Goal: Use online tool/utility: Utilize a website feature to perform a specific function

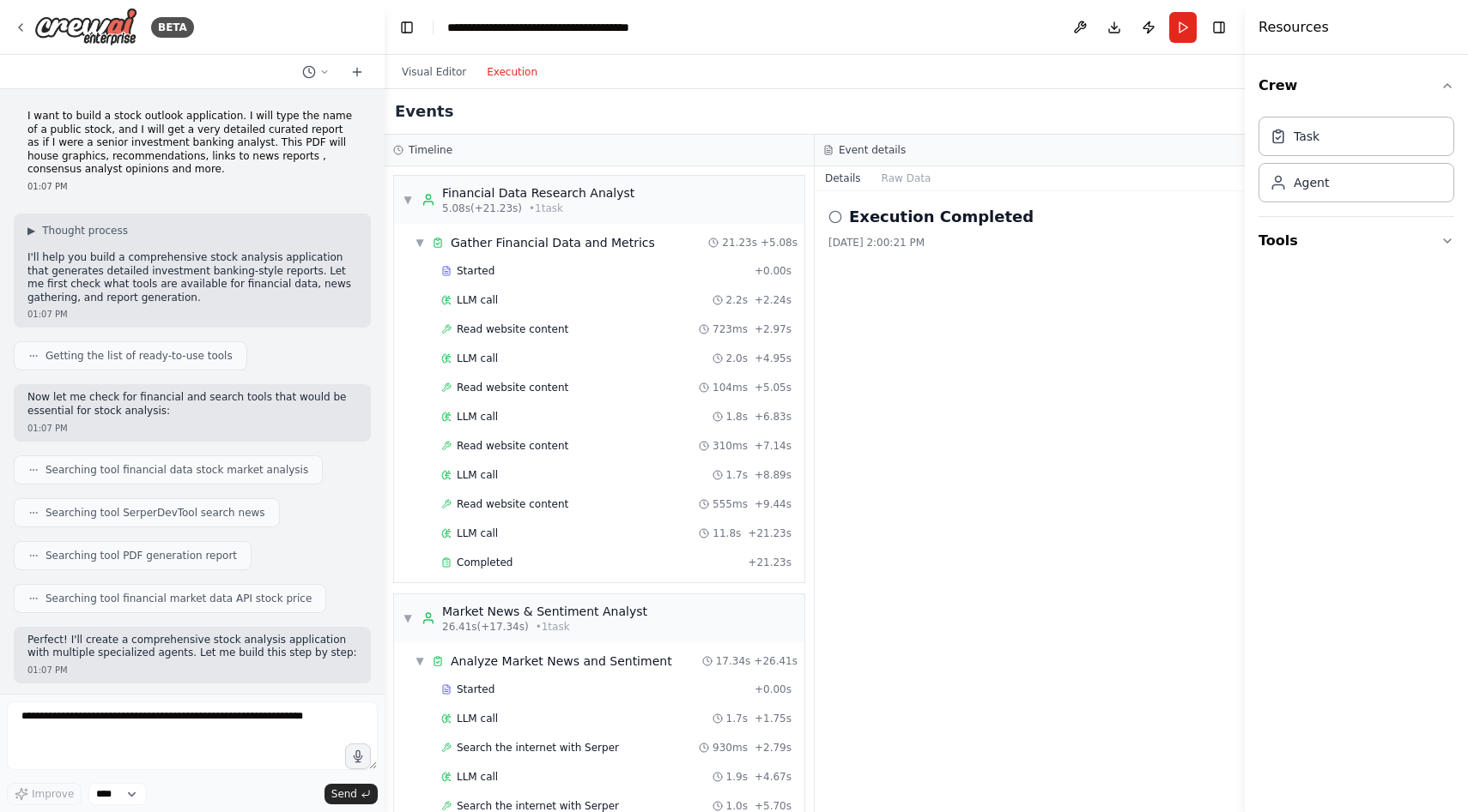
scroll to position [2831, 0]
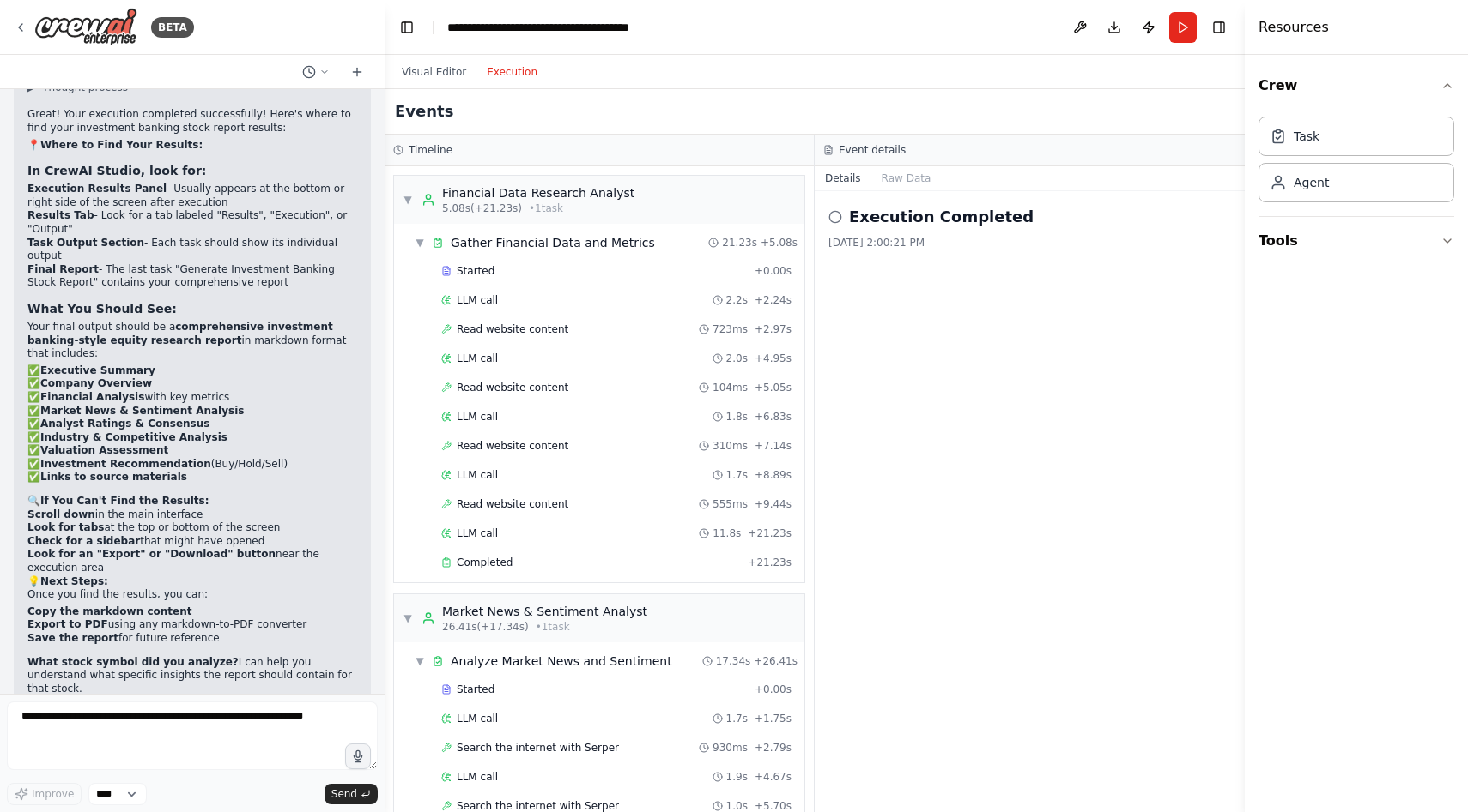
click at [915, 384] on div "Execution Completed [DATE] 2:00:21 PM" at bounding box center [1029, 502] width 430 height 621
click at [1292, 236] on button "Tools" at bounding box center [1355, 240] width 196 height 48
click at [1349, 98] on button "Crew" at bounding box center [1355, 86] width 196 height 48
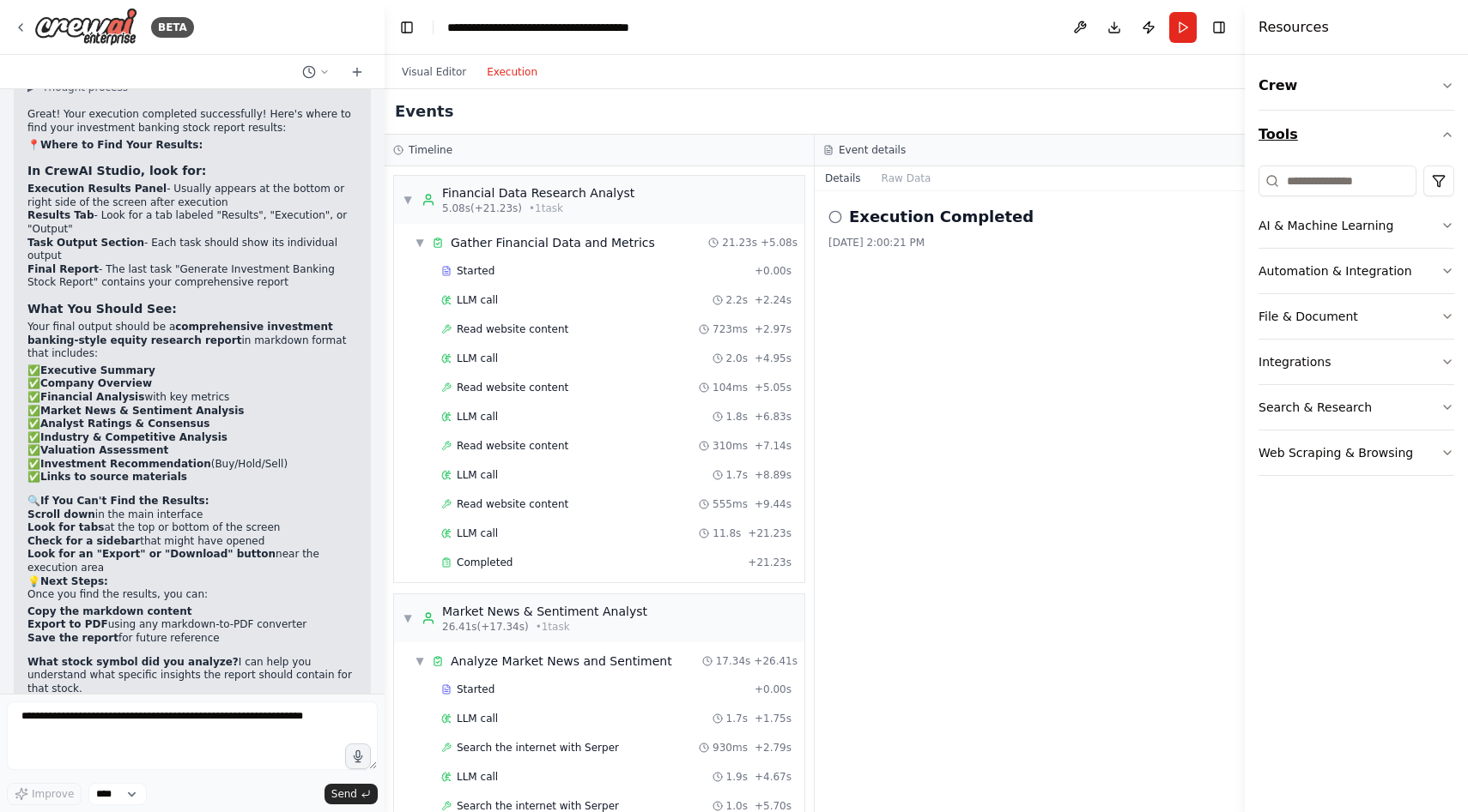
click at [1330, 133] on button "Tools" at bounding box center [1355, 134] width 196 height 48
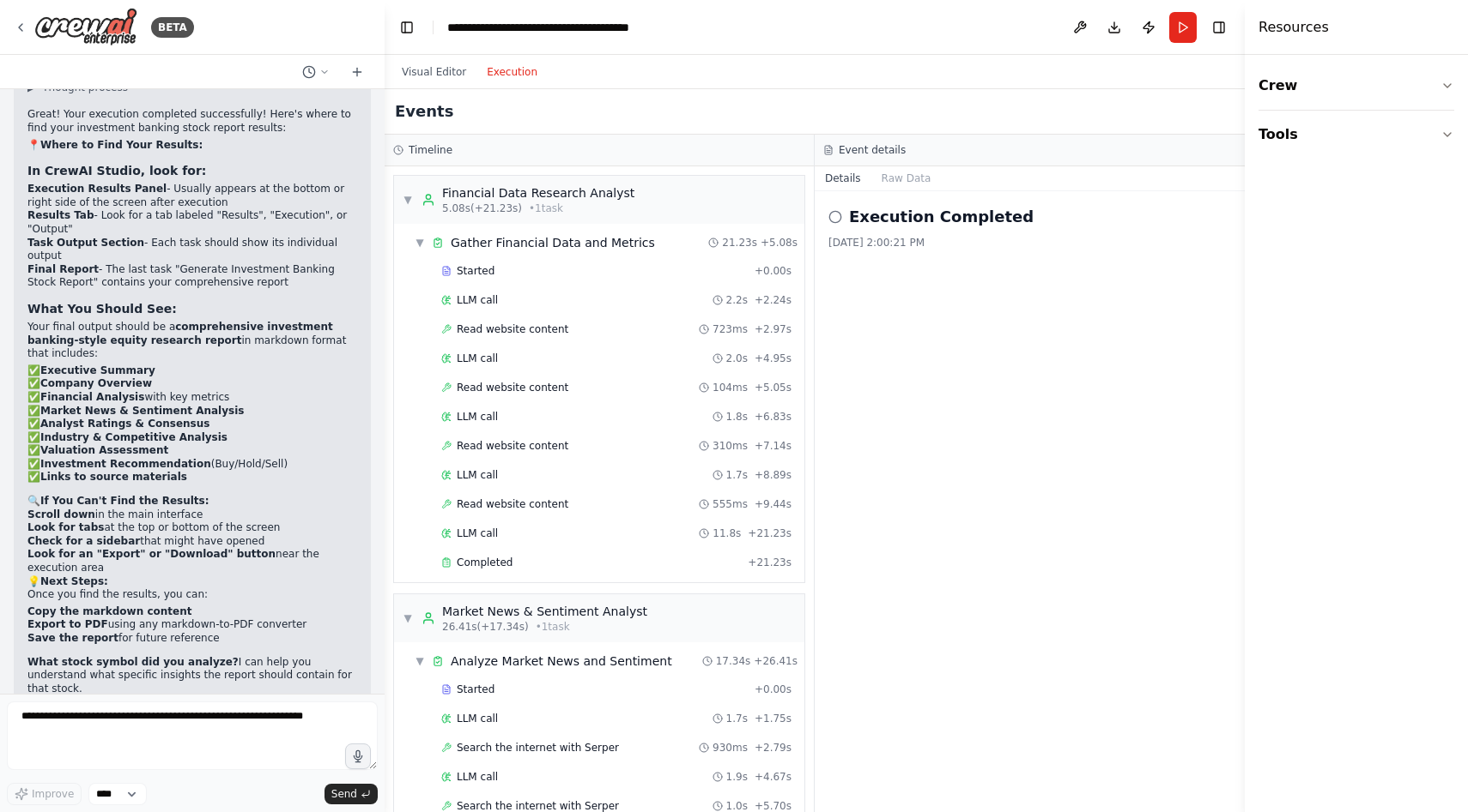
click at [1060, 329] on div "Execution Completed [DATE] 2:00:21 PM" at bounding box center [1029, 502] width 430 height 621
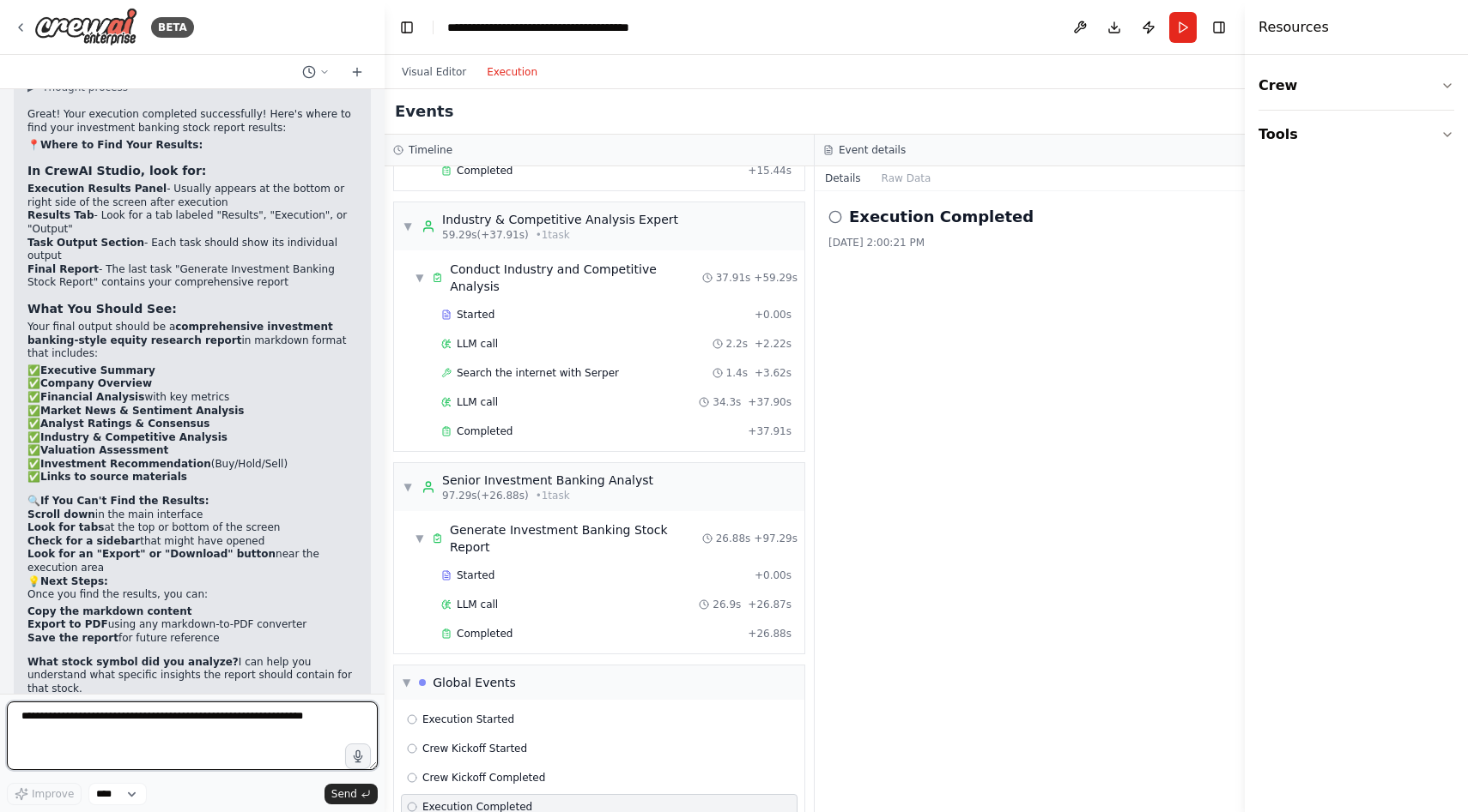
click at [200, 722] on textarea at bounding box center [192, 736] width 371 height 69
type textarea "**********"
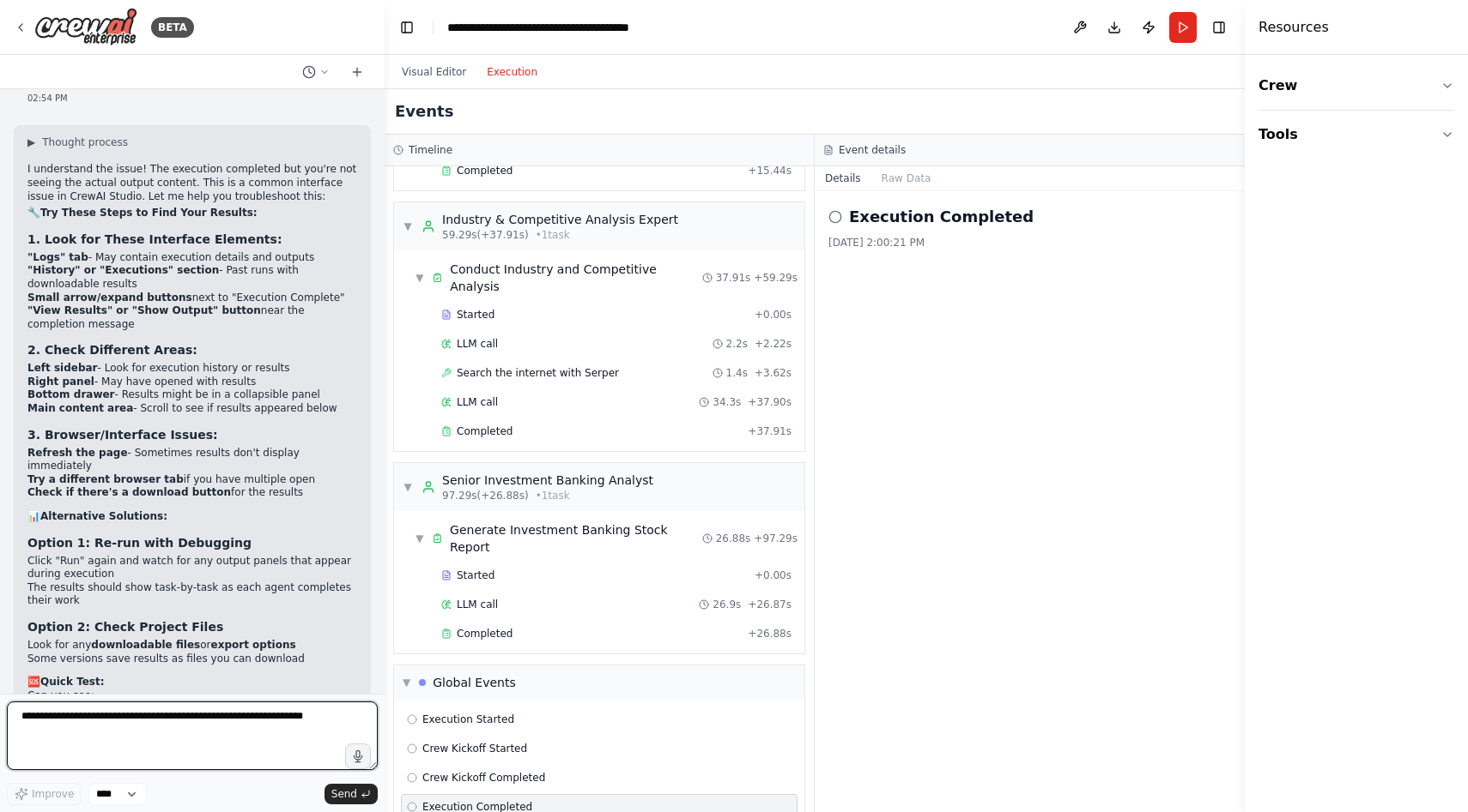
scroll to position [3555, 0]
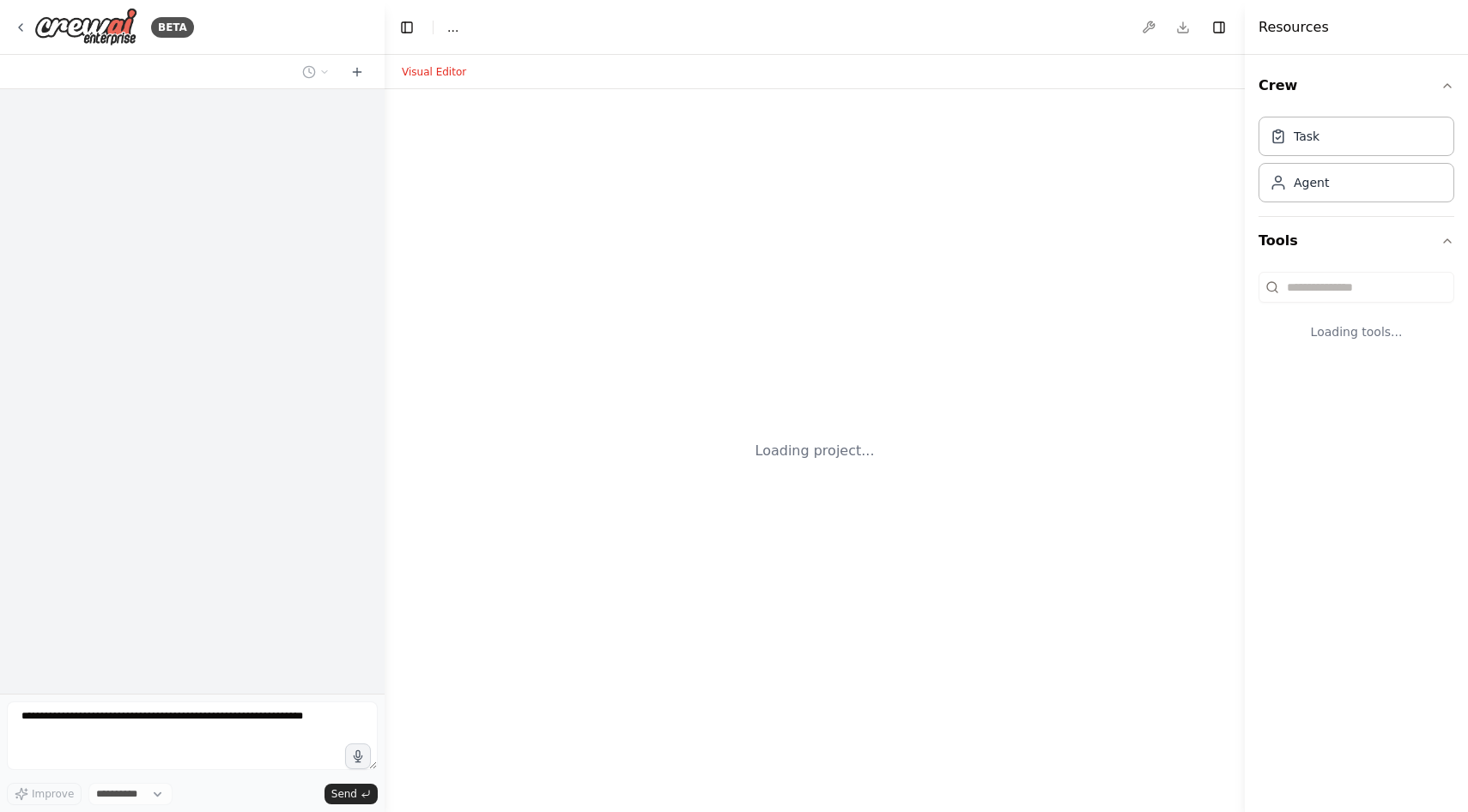
select select "****"
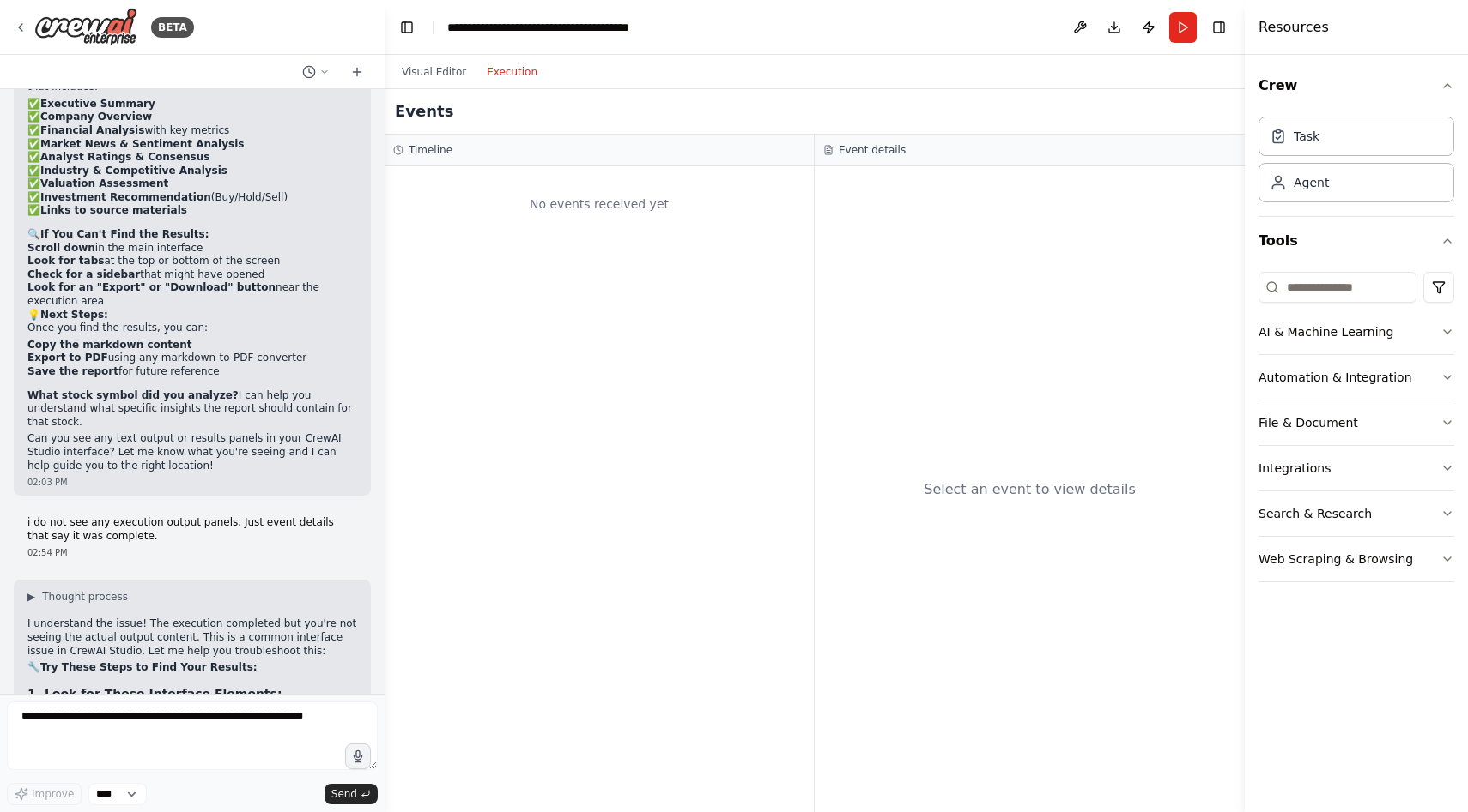
click at [509, 67] on button "Execution" at bounding box center [512, 72] width 71 height 20
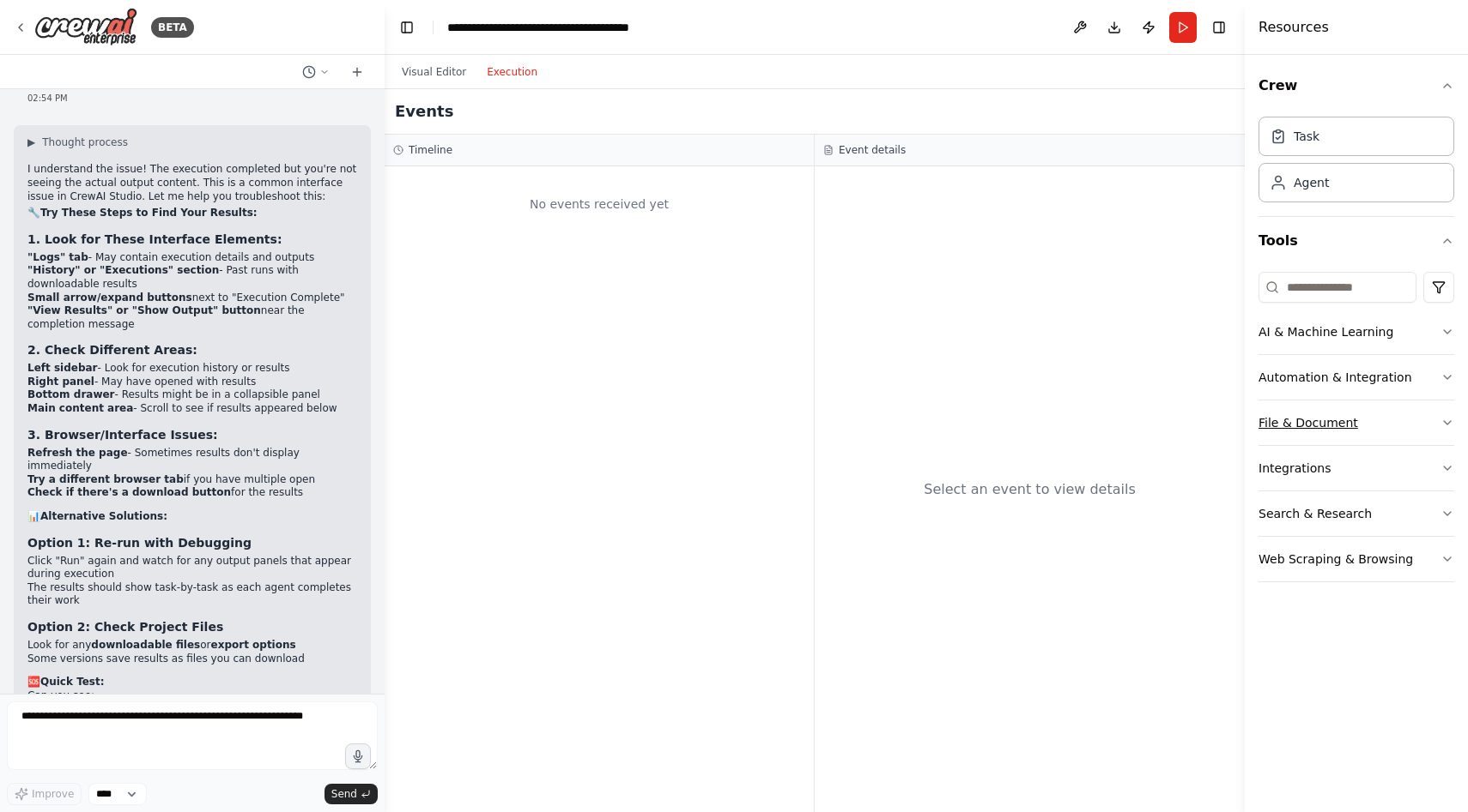
click at [1324, 418] on button "File & Document" at bounding box center [1355, 423] width 196 height 45
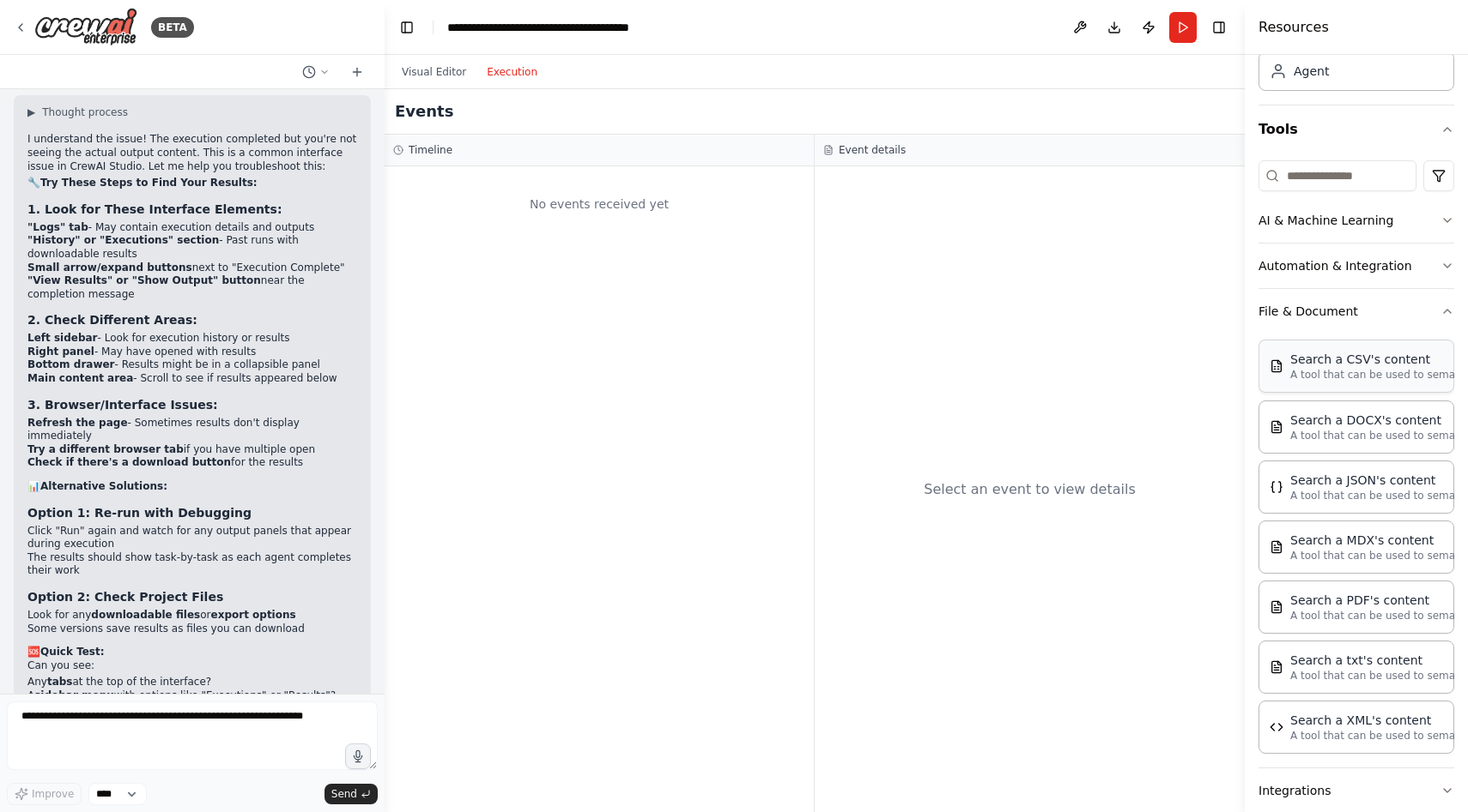
scroll to position [126, 0]
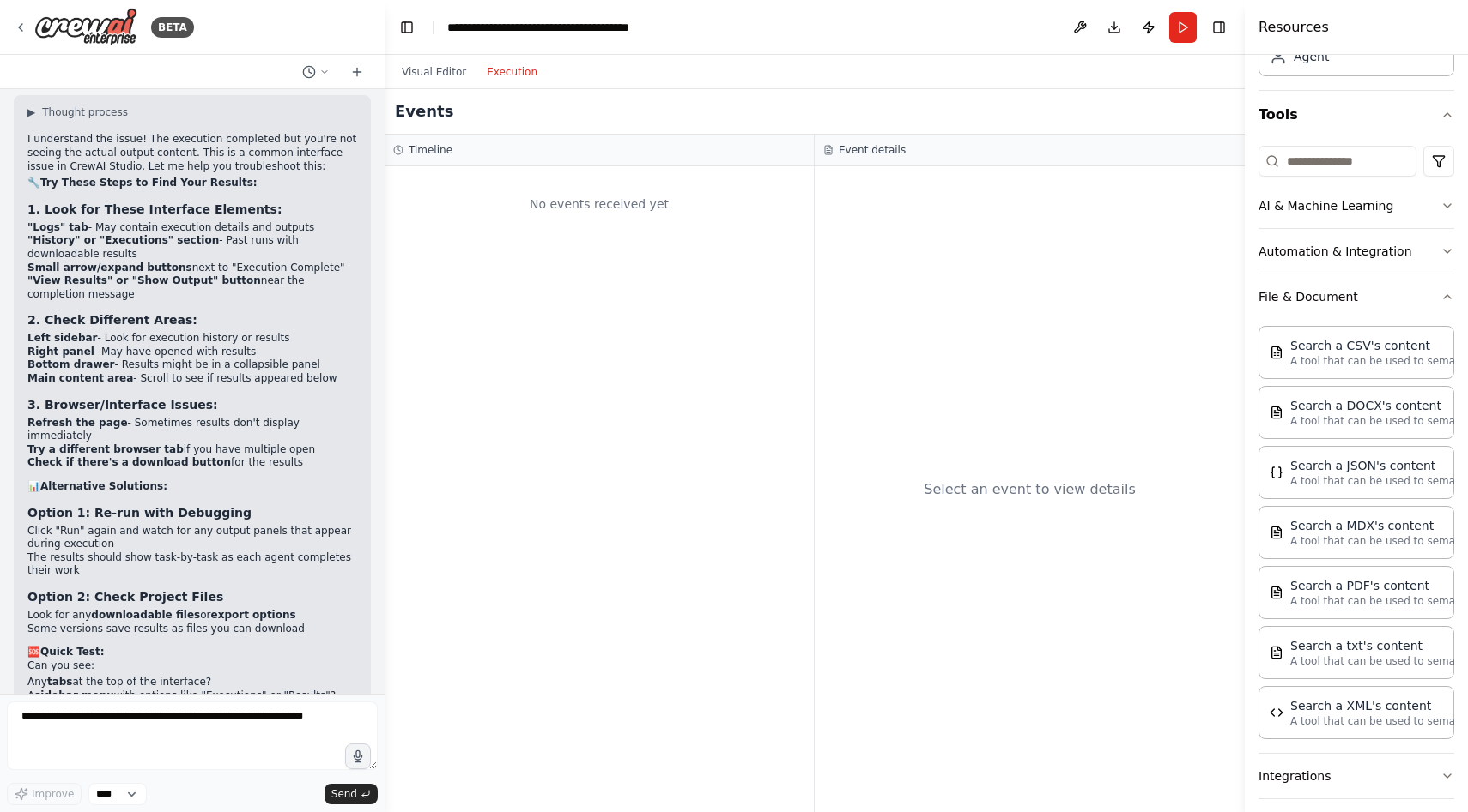
click at [703, 361] on div "No events received yet" at bounding box center [598, 489] width 429 height 646
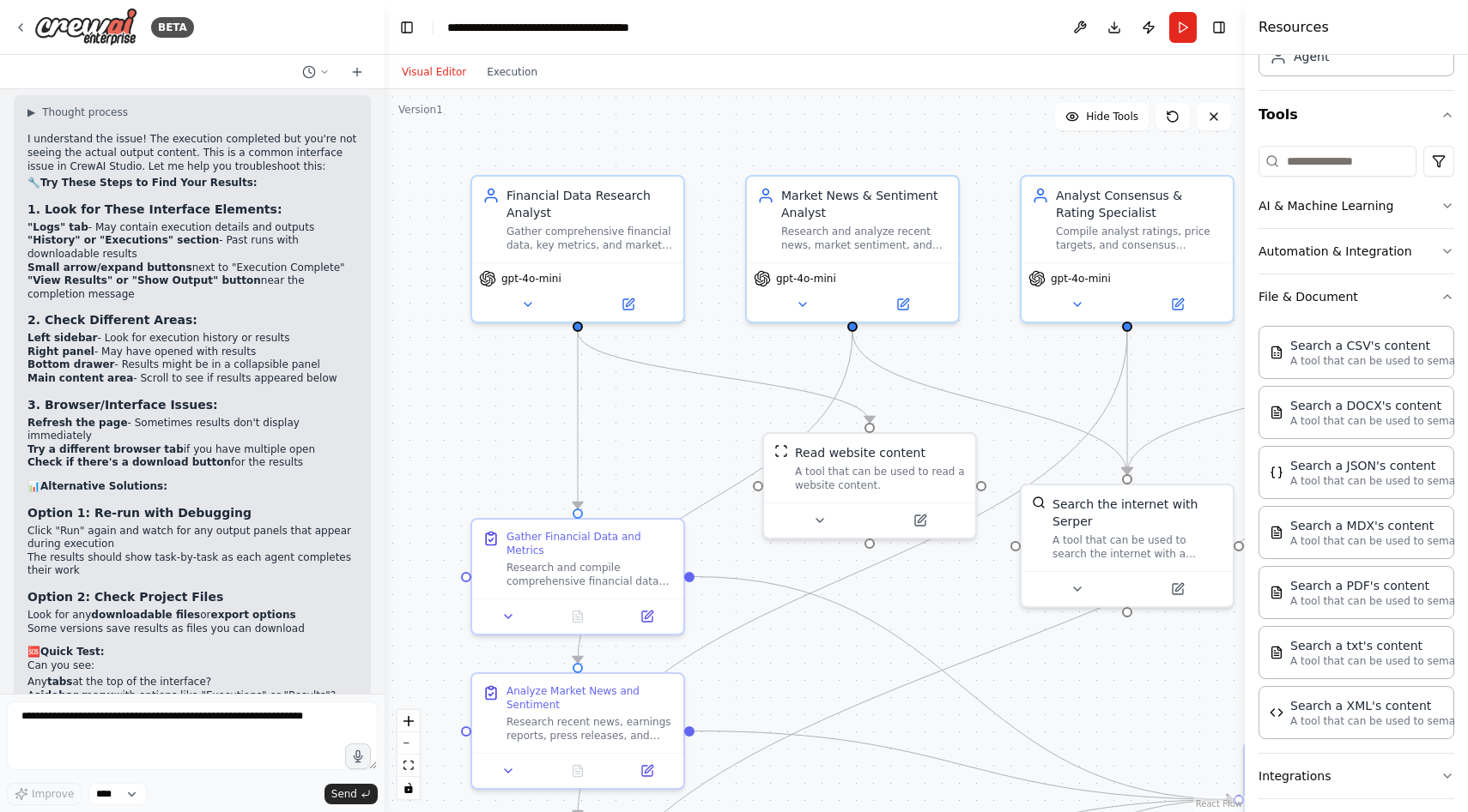
click at [426, 76] on button "Visual Editor" at bounding box center [433, 72] width 85 height 20
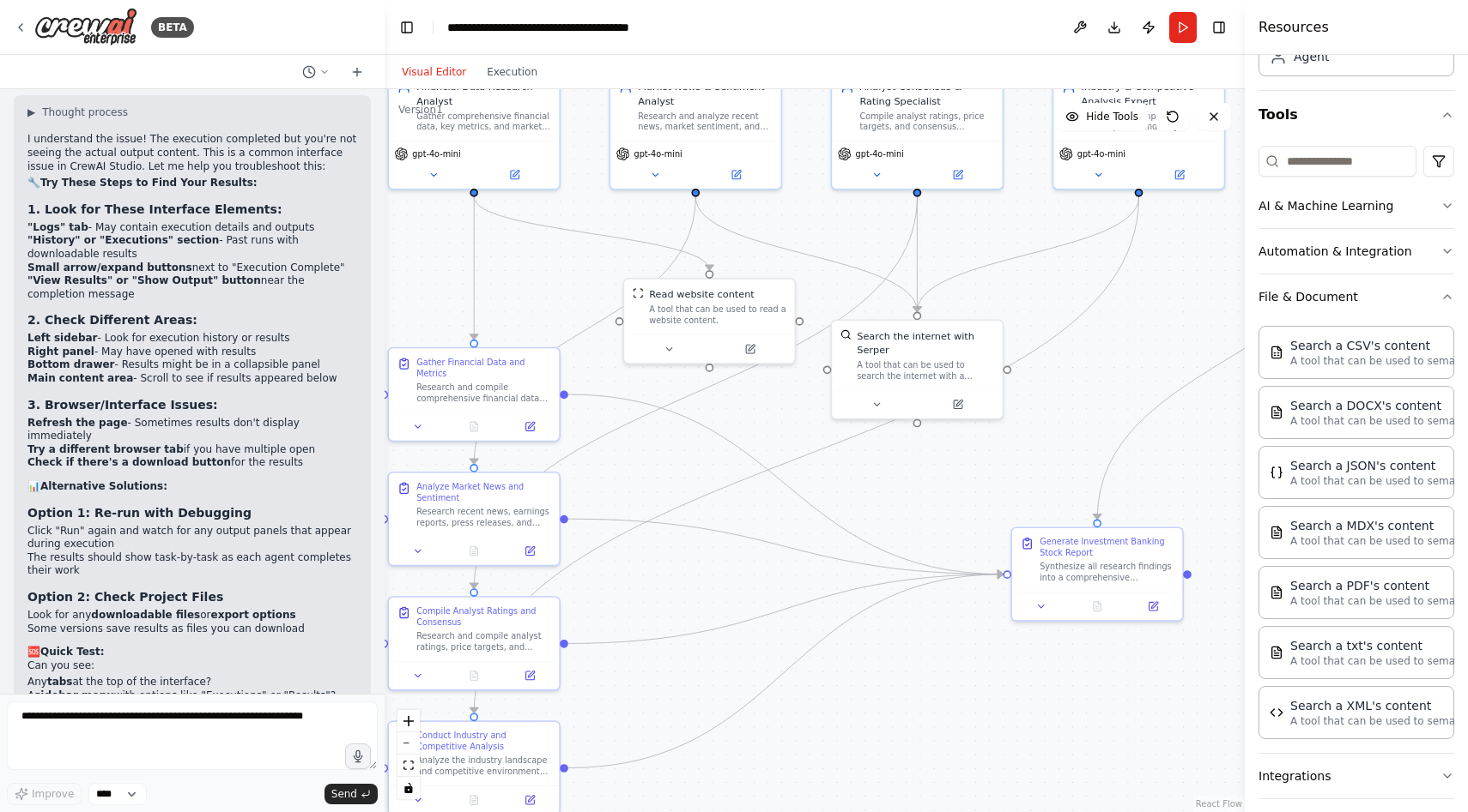
drag, startPoint x: 994, startPoint y: 597, endPoint x: 864, endPoint y: 463, distance: 186.7
click at [864, 463] on div ".deletable-edge-delete-btn { width: 20px; height: 20px; border: 0px solid #ffff…" at bounding box center [814, 451] width 860 height 724
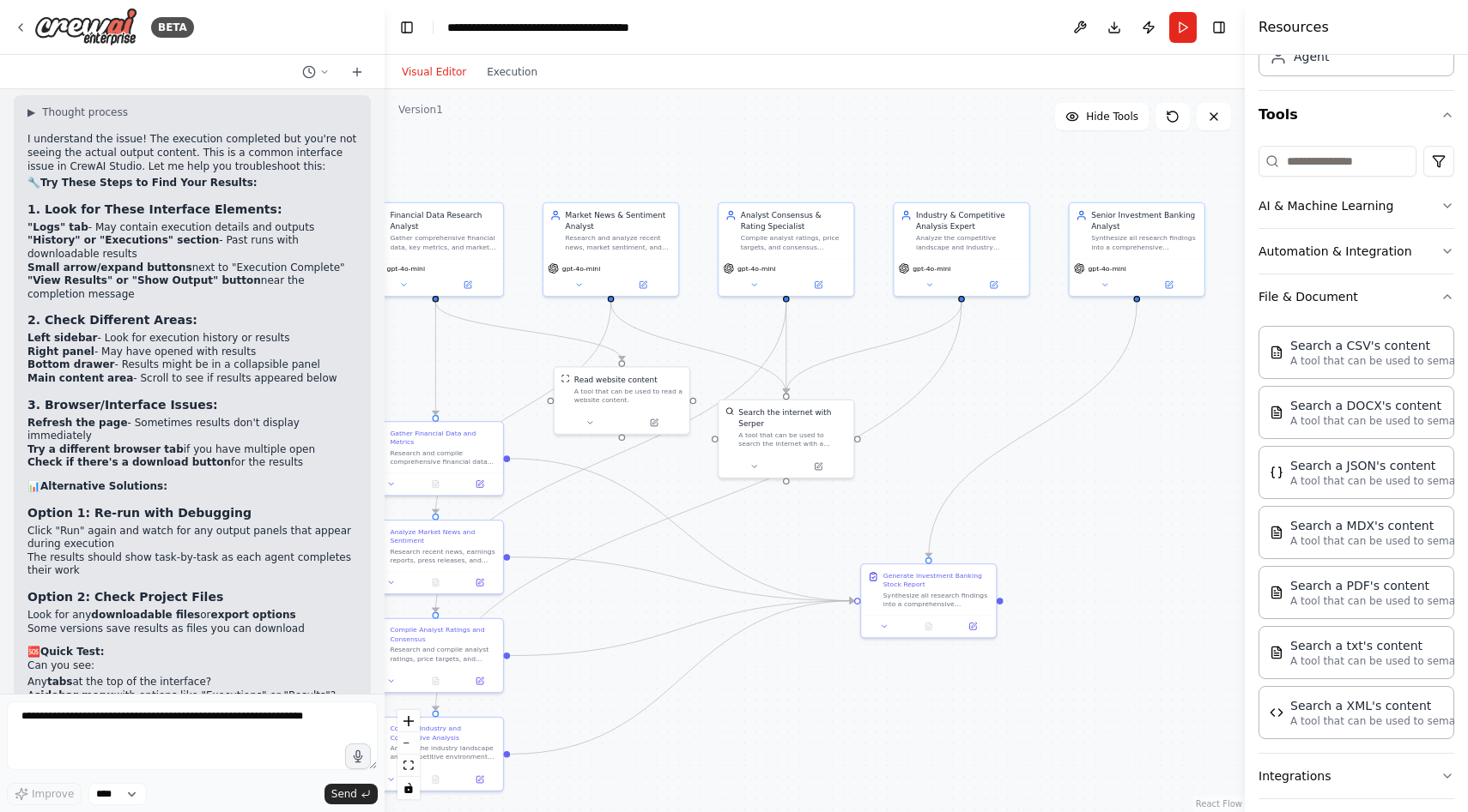
drag, startPoint x: 1038, startPoint y: 416, endPoint x: 933, endPoint y: 486, distance: 126.2
click at [932, 486] on div ".deletable-edge-delete-btn { width: 20px; height: 20px; border: 0px solid #ffff…" at bounding box center [814, 451] width 860 height 724
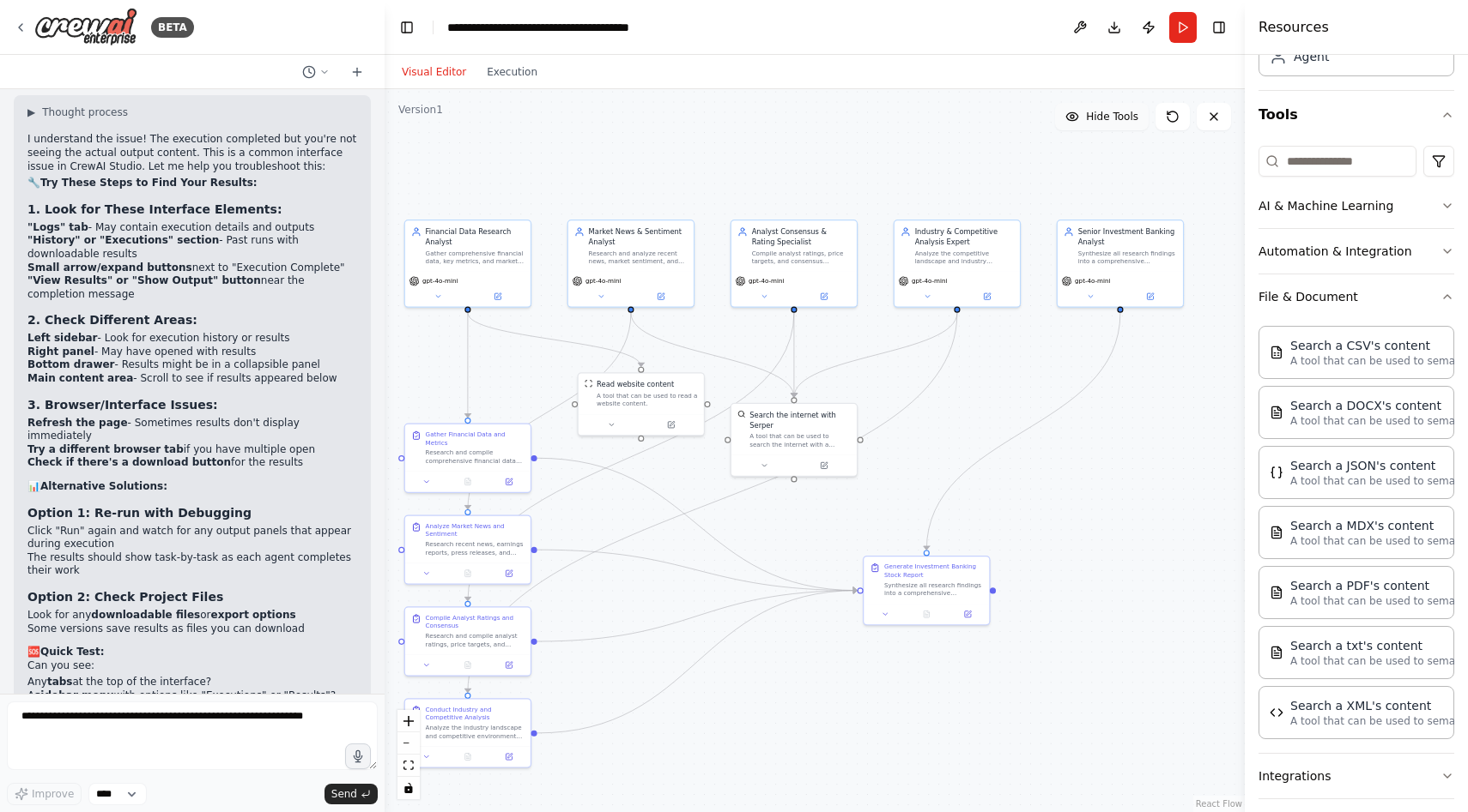
click at [1102, 125] on button "Hide Tools" at bounding box center [1101, 117] width 93 height 27
click at [1102, 125] on button "Show Tools" at bounding box center [1099, 117] width 98 height 27
click at [625, 390] on div "A tool that can be used to read a website content." at bounding box center [647, 398] width 101 height 17
click at [611, 429] on div at bounding box center [641, 422] width 125 height 20
click at [611, 428] on button at bounding box center [610, 423] width 57 height 12
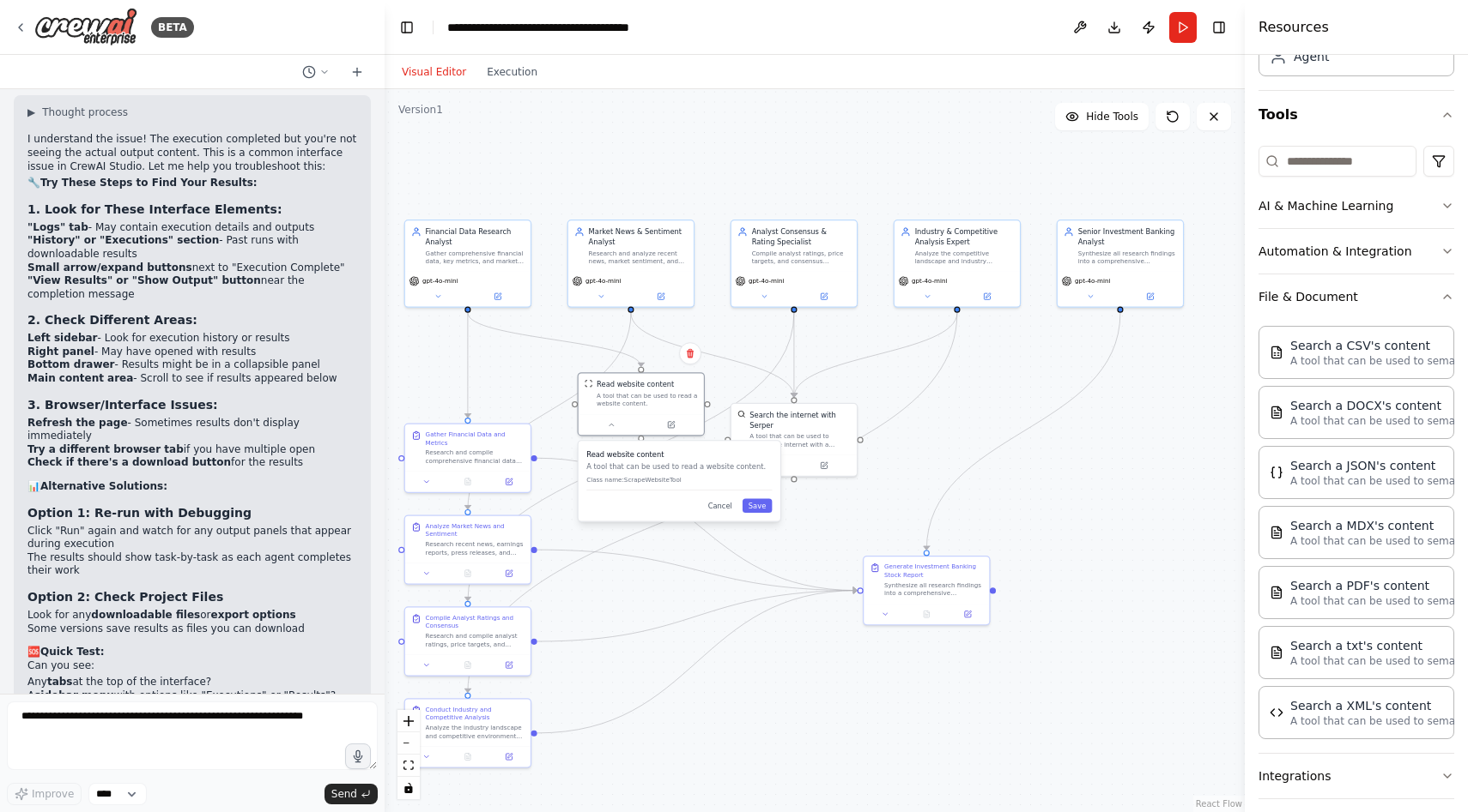
click at [777, 444] on div "Read website content A tool that can be used to read a website content. Class n…" at bounding box center [679, 480] width 201 height 80
click at [806, 432] on div "A tool that can be used to search the internet with a search_query. Supports di…" at bounding box center [800, 439] width 101 height 17
click at [760, 463] on icon at bounding box center [764, 464] width 9 height 9
click at [922, 572] on div "Search the internet with Serper A tool that can be used to search the internet …" at bounding box center [832, 542] width 201 height 119
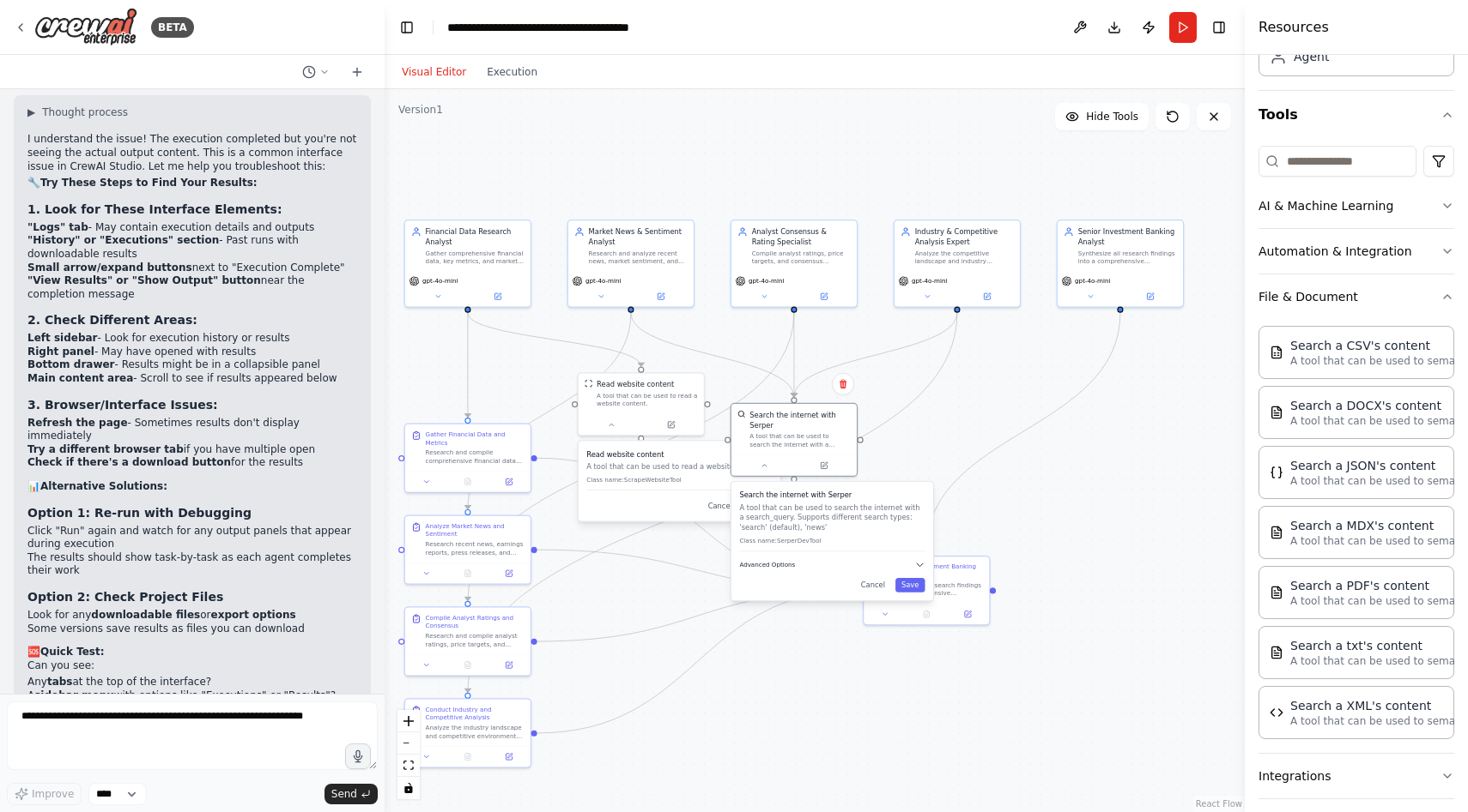
click at [922, 566] on icon "button" at bounding box center [919, 565] width 11 height 11
click at [864, 629] on input "text" at bounding box center [832, 620] width 172 height 18
click at [1366, 294] on button "File & Document" at bounding box center [1355, 297] width 196 height 45
